Goal: Information Seeking & Learning: Check status

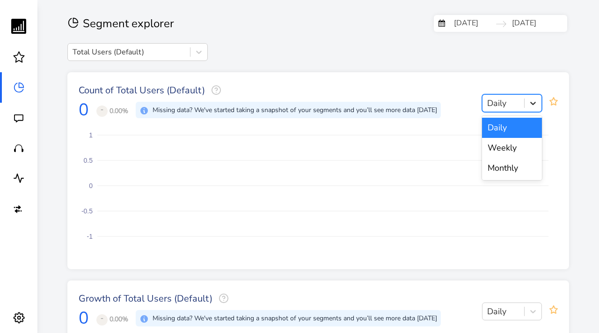
click at [530, 103] on icon at bounding box center [533, 102] width 9 height 9
click at [496, 151] on div "Weekly" at bounding box center [512, 148] width 60 height 20
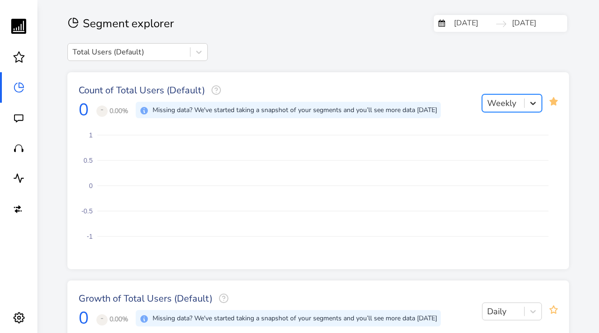
click at [533, 107] on icon at bounding box center [533, 102] width 9 height 9
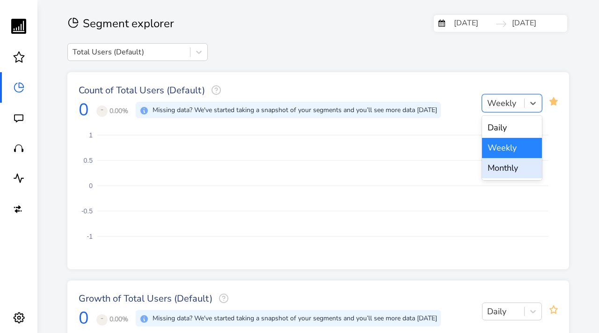
click at [507, 170] on div "Monthly" at bounding box center [512, 168] width 60 height 20
